Goal: Transaction & Acquisition: Purchase product/service

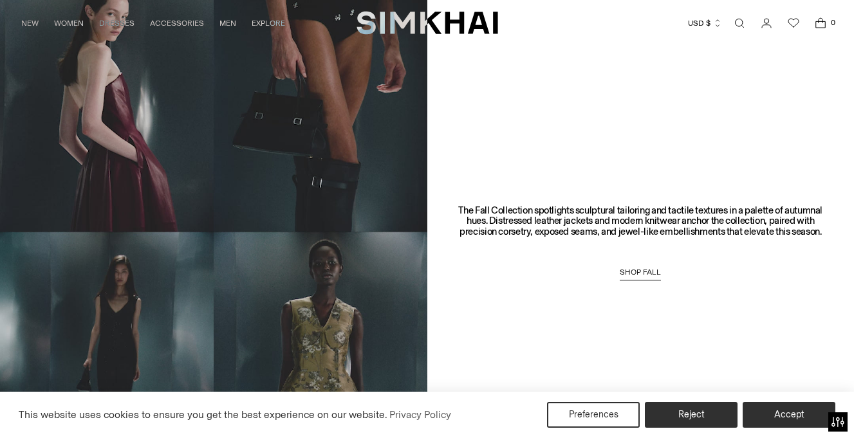
scroll to position [900, 0]
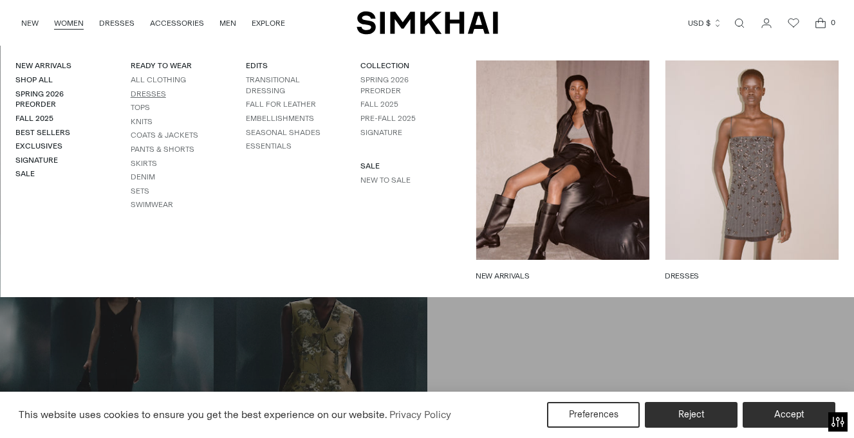
click at [152, 95] on link "Dresses" at bounding box center [148, 93] width 35 height 9
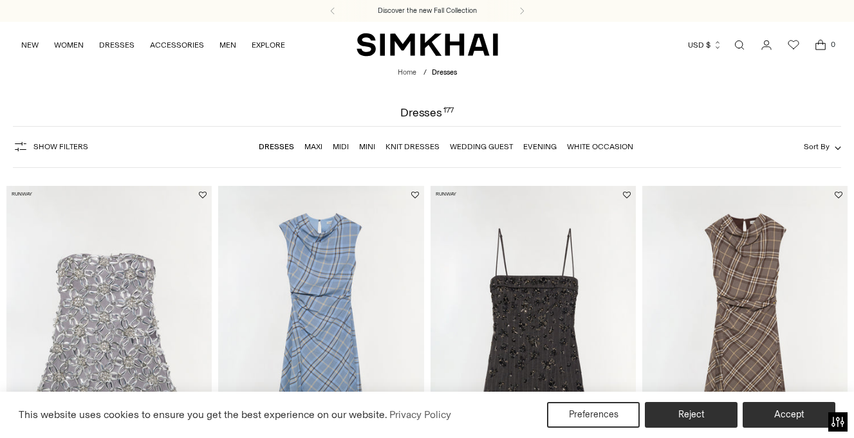
click at [472, 151] on link "Wedding Guest" at bounding box center [481, 146] width 63 height 9
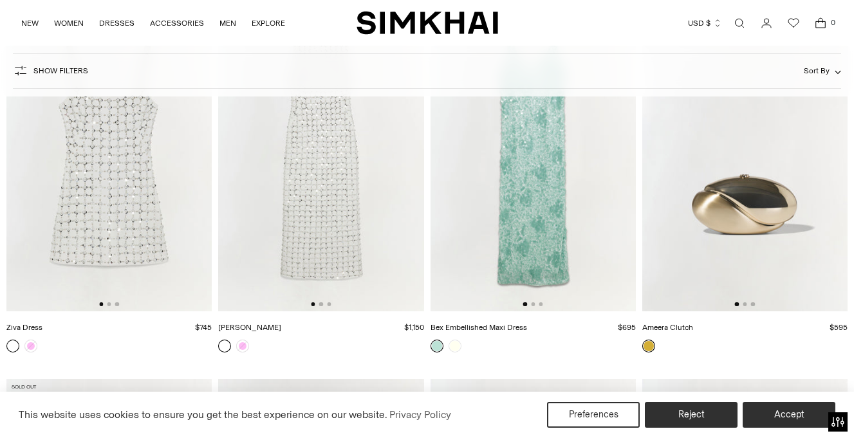
scroll to position [8442, 0]
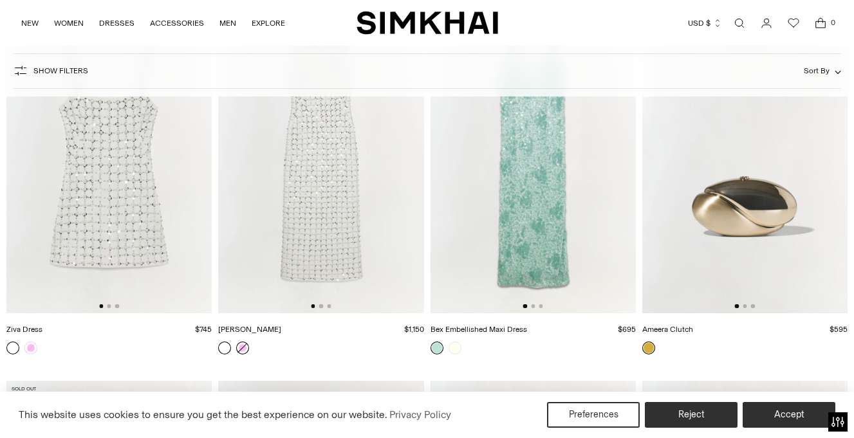
click at [243, 349] on link at bounding box center [242, 348] width 13 height 13
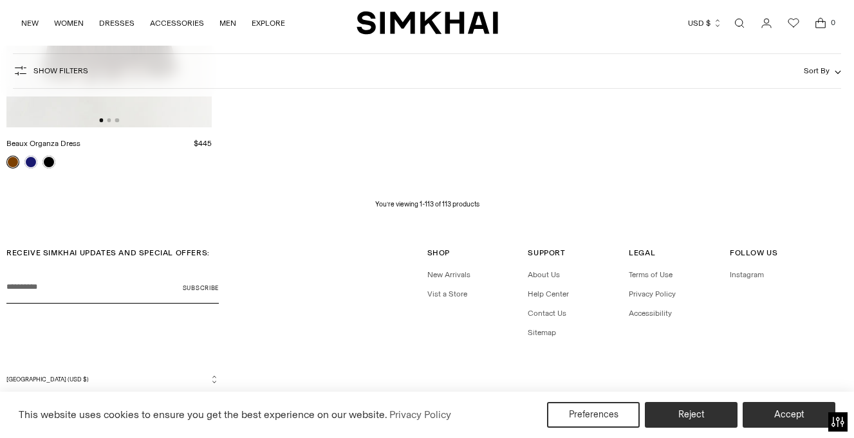
scroll to position [10883, 0]
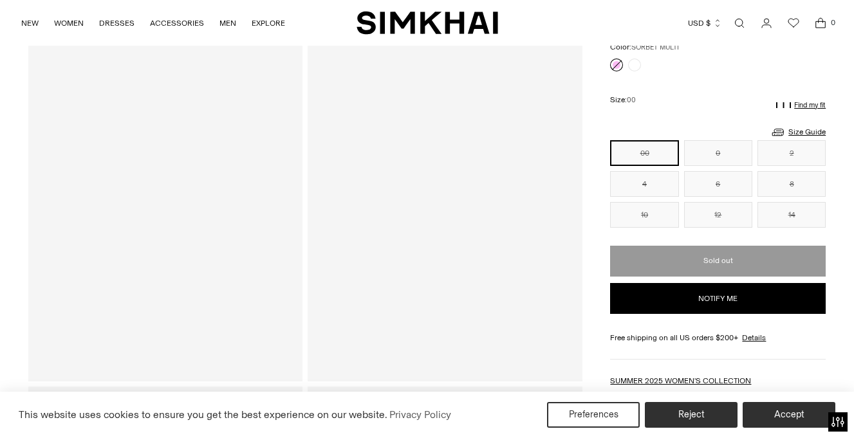
scroll to position [122, 0]
